Goal: Task Accomplishment & Management: Use online tool/utility

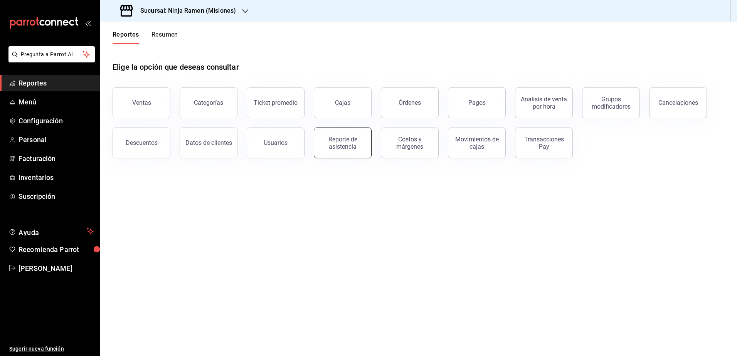
click at [344, 142] on div "Reporte de asistencia" at bounding box center [343, 143] width 48 height 15
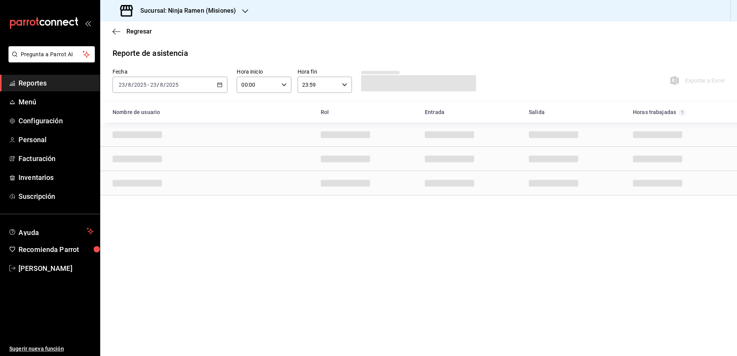
click at [221, 86] on icon "button" at bounding box center [219, 84] width 5 height 5
click at [146, 194] on span "Rango de fechas" at bounding box center [149, 195] width 60 height 8
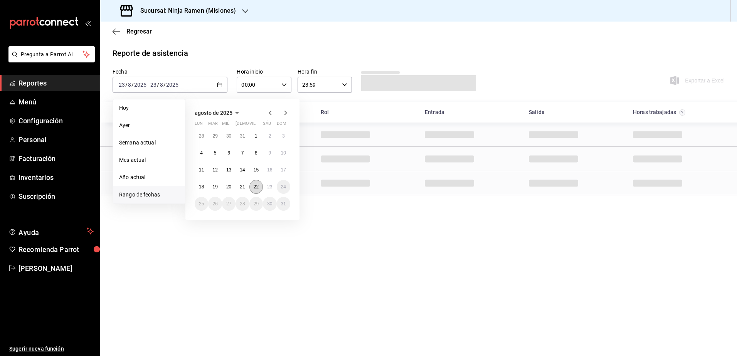
click at [254, 187] on abbr "22" at bounding box center [256, 186] width 5 height 5
click at [259, 187] on button "22" at bounding box center [255, 187] width 13 height 14
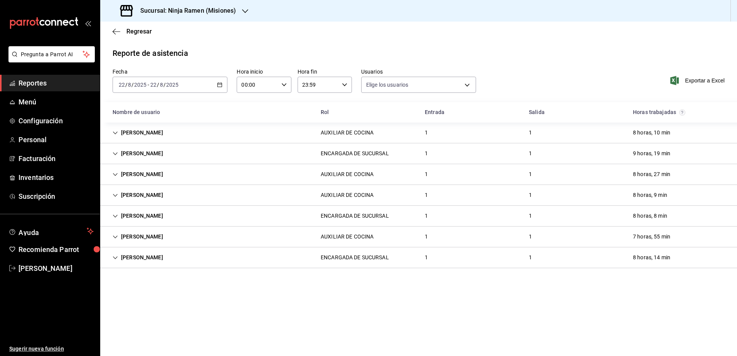
type input "dcba00ba-ce31-47e6-a4c7-8d881b2b0979,b1f7ea7f-580f-4eb0-b037-e18308735fba,197fb…"
click at [685, 81] on span "Exportar a Excel" at bounding box center [698, 80] width 53 height 9
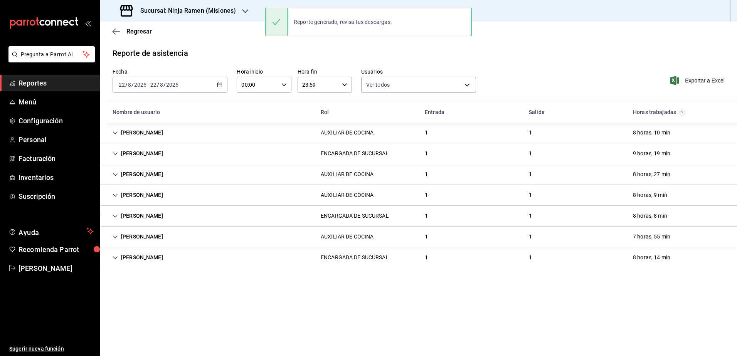
click at [248, 10] on div "Sucursal: Ninja Ramen (Misiones)" at bounding box center [178, 11] width 145 height 22
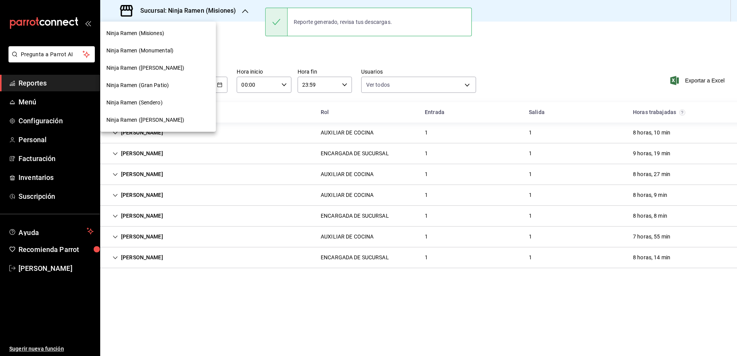
click at [189, 49] on div "Ninja Ramen (Monumental)" at bounding box center [157, 51] width 103 height 8
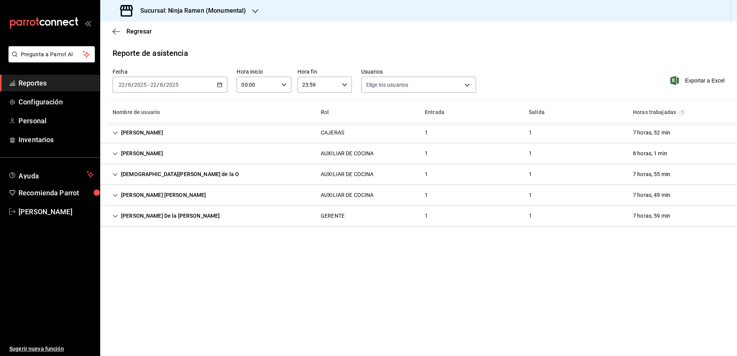
type input "b1f7ea7f-580f-4eb0-b037-e18308735fba,197fbe5c-df84-4d5e-a2a4-69e89dcddb51,723fa…"
click at [700, 82] on span "Exportar a Excel" at bounding box center [698, 80] width 53 height 9
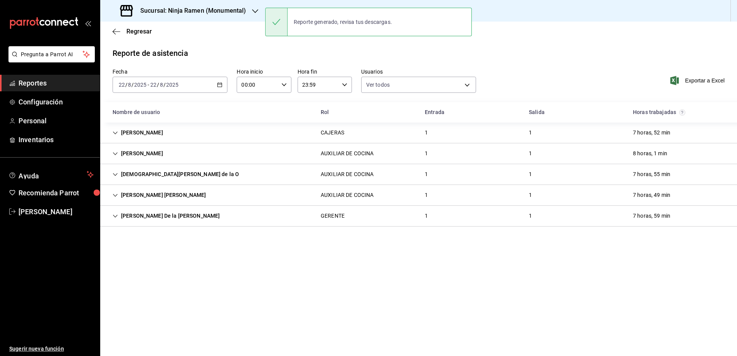
click at [249, 10] on div "Sucursal: Ninja Ramen (Monumental)" at bounding box center [183, 11] width 155 height 22
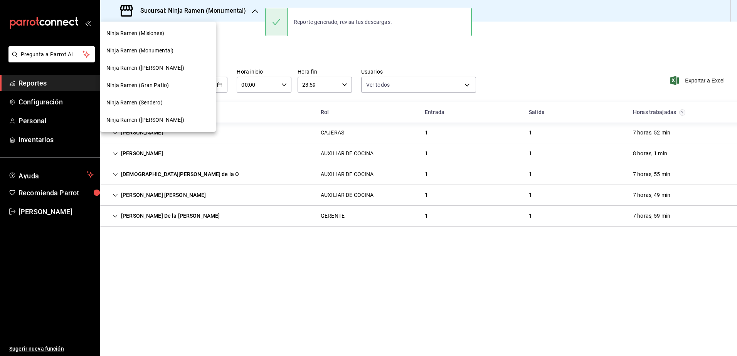
click at [145, 69] on span "Ninja Ramen ([PERSON_NAME])" at bounding box center [145, 68] width 78 height 8
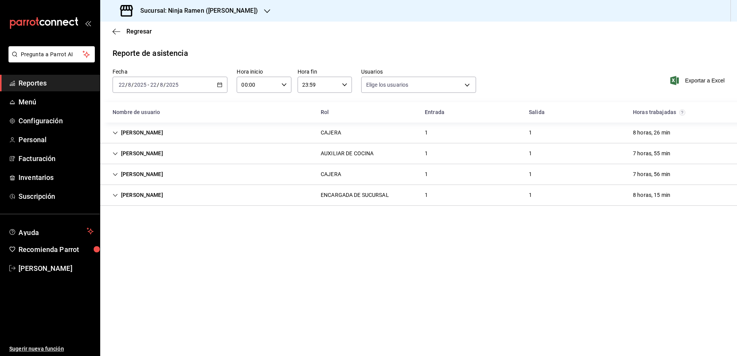
type input "b1f7ea7f-580f-4eb0-b037-e18308735fba,197fbe5c-df84-4d5e-a2a4-69e89dcddb51,723fa…"
click at [693, 82] on span "Exportar a Excel" at bounding box center [698, 80] width 53 height 9
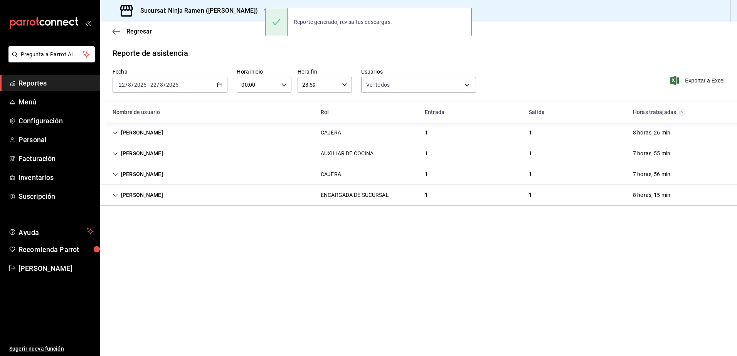
click at [222, 12] on h3 "Sucursal: Ninja Ramen ([PERSON_NAME])" at bounding box center [196, 10] width 124 height 9
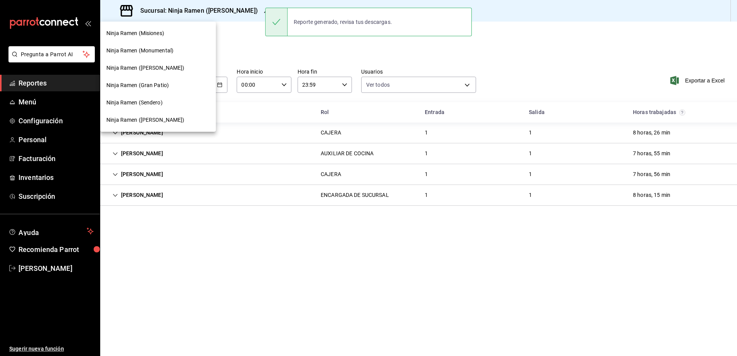
click at [171, 90] on div "Ninja Ramen (Gran Patio)" at bounding box center [158, 85] width 116 height 17
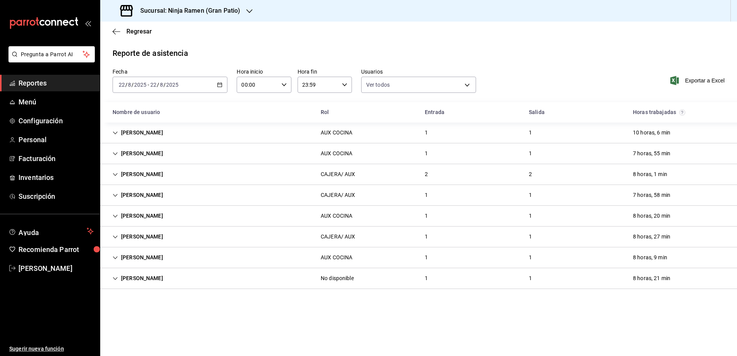
click at [692, 81] on span "Exportar a Excel" at bounding box center [698, 80] width 53 height 9
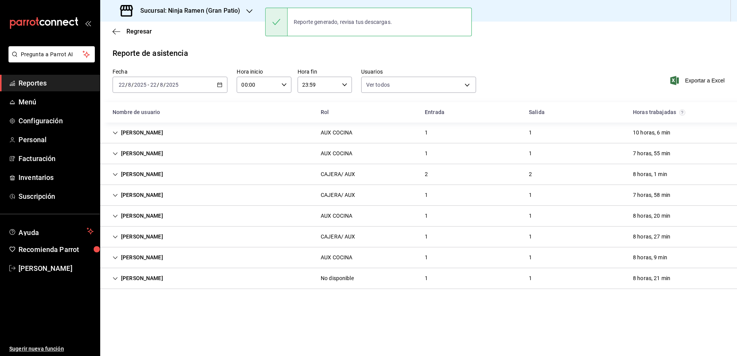
click at [175, 6] on div "Sucursal: Ninja Ramen (Gran Patio)" at bounding box center [180, 11] width 149 height 22
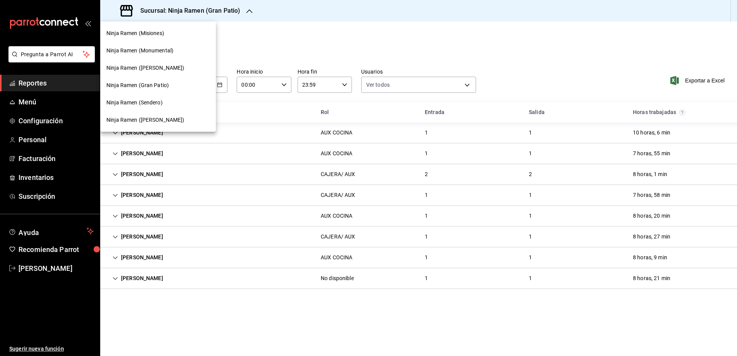
click at [161, 97] on div "Ninja Ramen (Sendero)" at bounding box center [158, 102] width 116 height 17
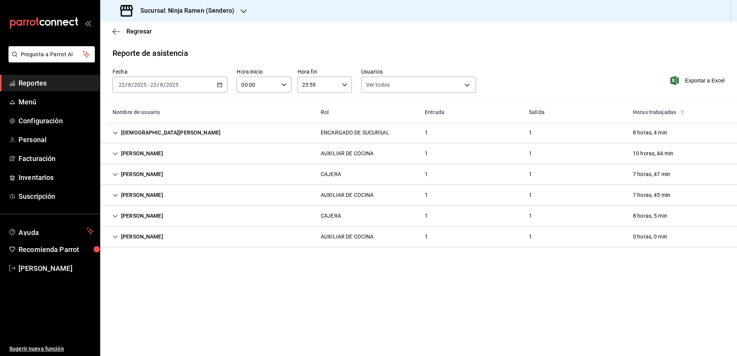
click at [687, 84] on span "Exportar a Excel" at bounding box center [698, 80] width 53 height 9
